Goal: Task Accomplishment & Management: Manage account settings

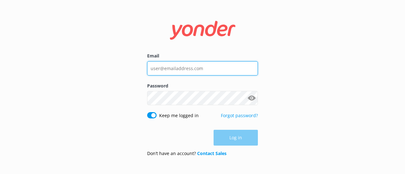
type input "[PERSON_NAME][EMAIL_ADDRESS][DOMAIN_NAME]"
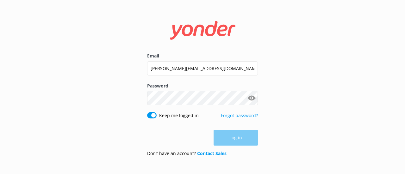
click at [235, 138] on div "Log in" at bounding box center [202, 138] width 111 height 16
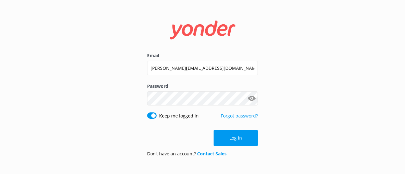
click at [235, 138] on button "Log in" at bounding box center [236, 138] width 44 height 16
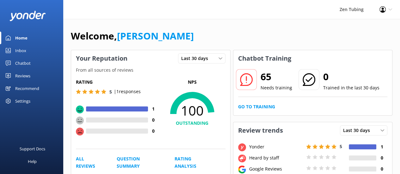
click at [25, 77] on div "Reviews" at bounding box center [22, 76] width 15 height 13
